Goal: Entertainment & Leisure: Consume media (video, audio)

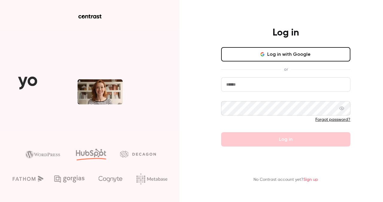
click at [231, 82] on input "email" at bounding box center [285, 84] width 129 height 14
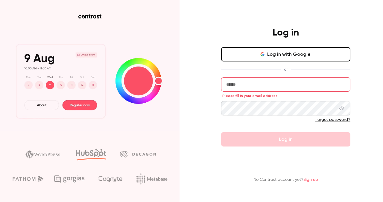
click at [267, 59] on button "Log in with Google" at bounding box center [285, 54] width 129 height 14
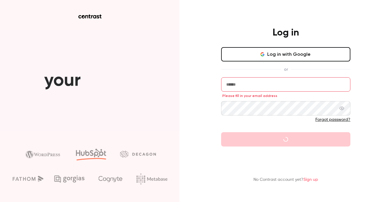
click at [252, 56] on button "Log in with Google" at bounding box center [285, 54] width 129 height 14
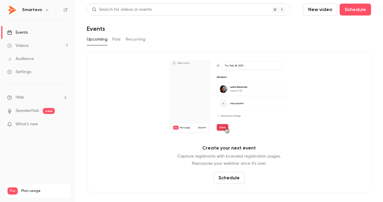
click at [51, 44] on link "Videos 1" at bounding box center [37, 45] width 75 height 13
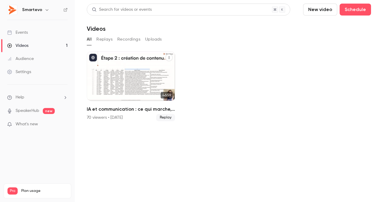
click at [131, 75] on div "IA et communication : ce qui marche, ce qui ne marche pas...du brief à la publi…" at bounding box center [131, 76] width 88 height 50
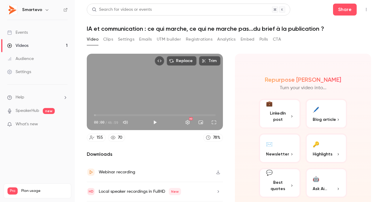
click at [111, 42] on button "Clips" at bounding box center [108, 40] width 10 height 10
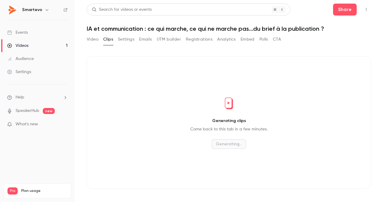
click at [111, 42] on button "Clips" at bounding box center [108, 40] width 10 height 10
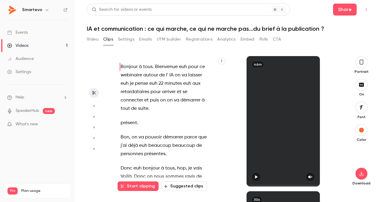
click at [257, 174] on button "button" at bounding box center [256, 177] width 10 height 10
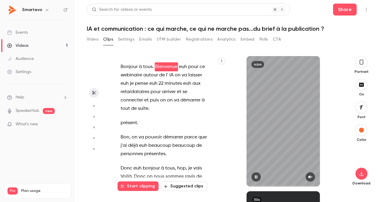
click at [257, 175] on button "button" at bounding box center [256, 177] width 10 height 10
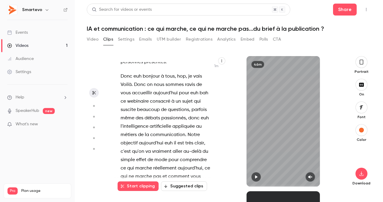
click at [185, 82] on span "ravis" at bounding box center [190, 85] width 10 height 8
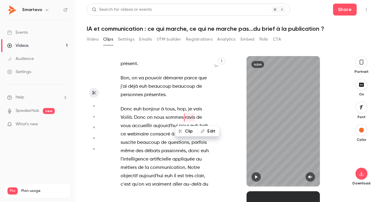
click at [187, 102] on div "Bonjour à tous . Bienvenue euh pour ce webinaire autour de l' IA on va laisser …" at bounding box center [168, 124] width 110 height 125
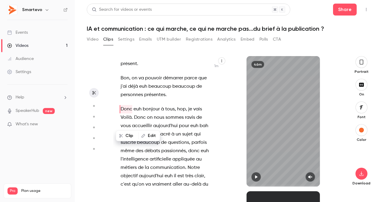
scroll to position [44, 0]
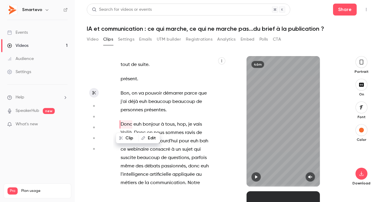
click at [221, 62] on icon "button" at bounding box center [222, 61] width 4 height 4
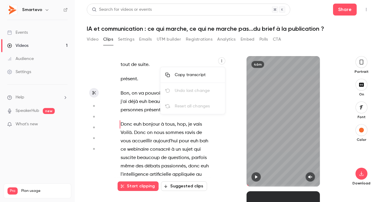
click at [228, 61] on div at bounding box center [191, 101] width 383 height 202
drag, startPoint x: 221, startPoint y: 74, endPoint x: 221, endPoint y: 79, distance: 5.4
click at [221, 79] on div "Bonjour à tous . Bienvenue euh pour ce webinaire autour de l' IA on va laisser …" at bounding box center [168, 124] width 110 height 125
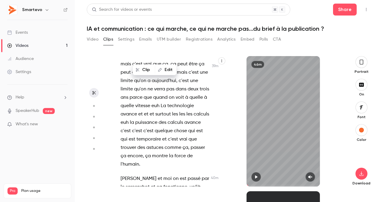
scroll to position [11459, 0]
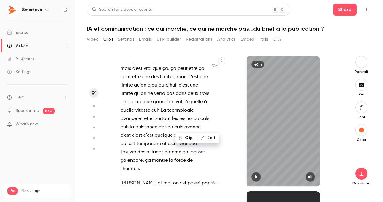
scroll to position [11437, 0]
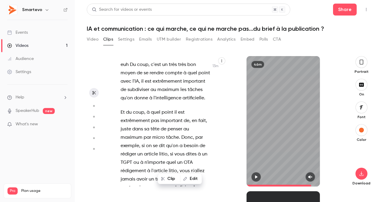
scroll to position [3402, 0]
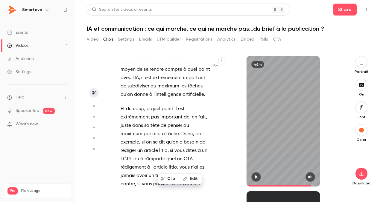
click at [167, 138] on span "qu'on" at bounding box center [172, 142] width 12 height 8
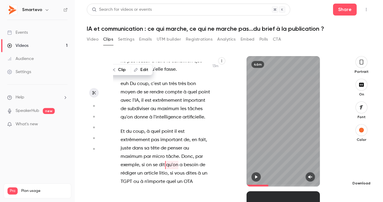
scroll to position [3400, 0]
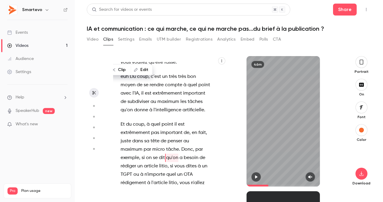
click at [256, 176] on icon "button" at bounding box center [255, 177] width 5 height 4
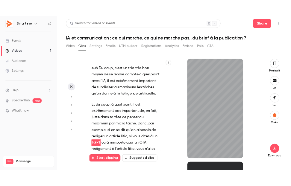
scroll to position [3417, 0]
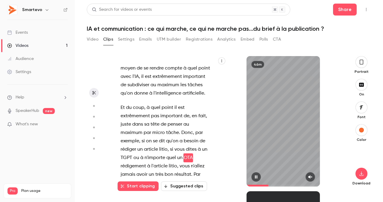
click at [254, 177] on icon "button" at bounding box center [255, 177] width 5 height 4
type input "*****"
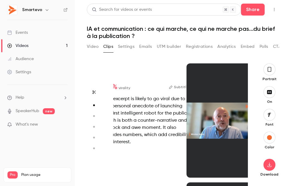
scroll to position [119, 0]
click at [268, 71] on icon "button" at bounding box center [269, 69] width 4 height 5
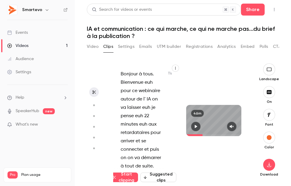
scroll to position [0, 0]
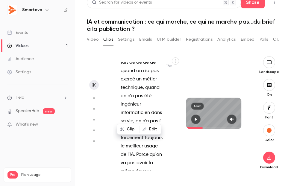
scroll to position [6762, 0]
type input "*****"
click at [119, 39] on button "Settings" at bounding box center [126, 40] width 16 height 10
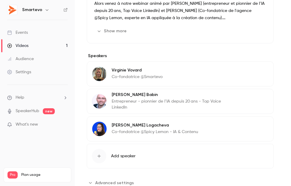
scroll to position [242, 0]
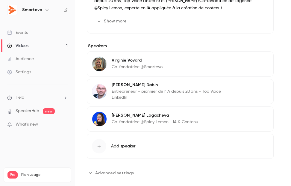
click at [97, 170] on span "Advanced settings" at bounding box center [114, 173] width 39 height 6
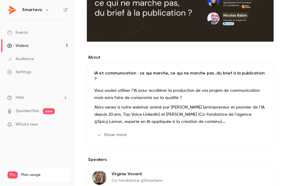
scroll to position [0, 0]
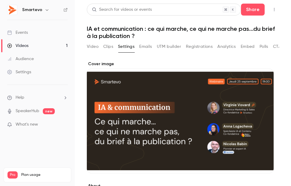
click at [109, 47] on button "Clips" at bounding box center [108, 47] width 10 height 10
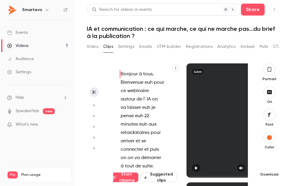
click at [267, 164] on icon "button" at bounding box center [268, 164] width 7 height 5
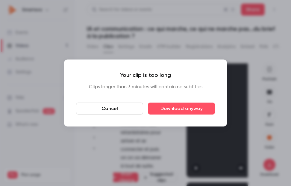
click at [133, 108] on button "Cancel" at bounding box center [109, 109] width 67 height 12
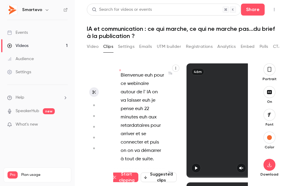
scroll to position [19, 0]
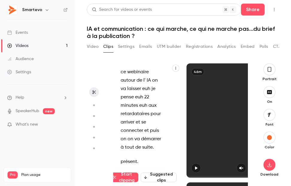
click at [159, 178] on button "Suggested clips" at bounding box center [159, 177] width 36 height 10
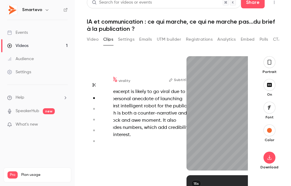
scroll to position [119, 0]
click at [195, 161] on icon "button" at bounding box center [196, 160] width 2 height 3
type input "*"
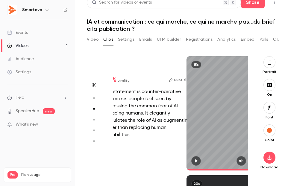
scroll to position [238, 0]
type input "****"
click at [277, 39] on button "CTA" at bounding box center [277, 40] width 8 height 10
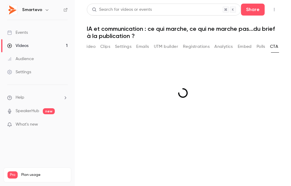
scroll to position [0, 3]
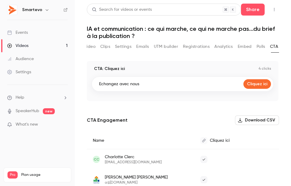
click at [92, 46] on button "Video" at bounding box center [90, 47] width 12 height 10
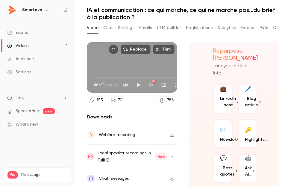
scroll to position [21, 0]
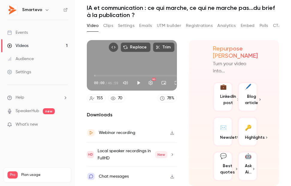
click at [142, 158] on div "Local speaker recordings in FullHD New" at bounding box center [132, 154] width 70 height 14
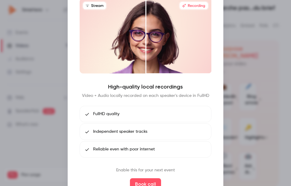
click at [234, 58] on div at bounding box center [145, 93] width 291 height 186
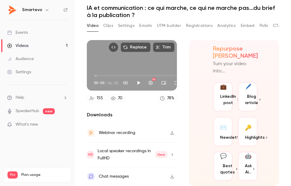
scroll to position [3, 0]
